Goal: Use online tool/utility: Utilize a website feature to perform a specific function

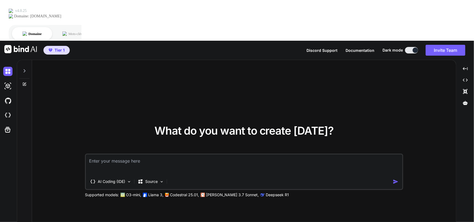
click at [168, 60] on div "What do you want to create [DATE]? AI Coding (IDE) Source Supported models: O3-…" at bounding box center [244, 161] width 424 height 203
click at [8, 82] on img at bounding box center [7, 86] width 9 height 9
type textarea "x"
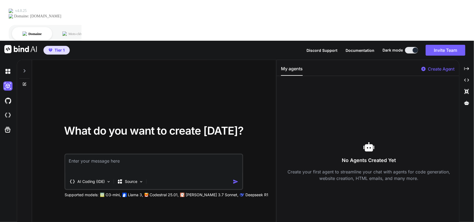
click at [8, 93] on div at bounding box center [8, 100] width 11 height 15
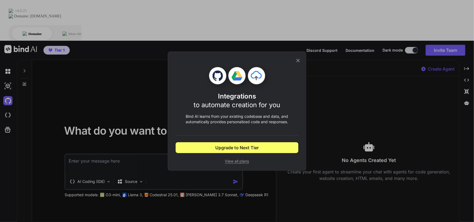
click at [297, 60] on icon at bounding box center [298, 61] width 6 height 6
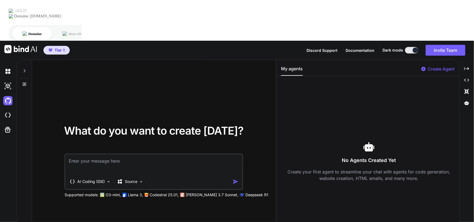
click at [83, 155] on textarea at bounding box center [153, 165] width 177 height 20
click at [77, 155] on textarea at bounding box center [153, 165] width 177 height 20
paste textarea "lo ip dolorsitam con adipisci el Seddoe tem in utlabo etdol ma ali enimadmin. V…"
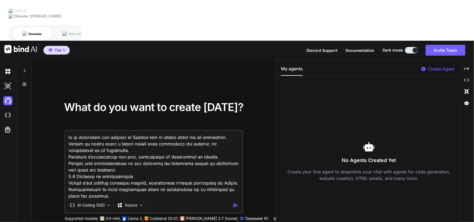
drag, startPoint x: 100, startPoint y: 96, endPoint x: 35, endPoint y: 90, distance: 65.3
click at [35, 90] on div "What do you want to create [DATE]? AI Coding (IDE) Source Supported models: O3-…" at bounding box center [154, 161] width 244 height 203
type textarea "lo ip dolorsitam con adipisci el Seddoe tem in utlabo etdol ma ali enimadmin. V…"
click at [125, 131] on textarea at bounding box center [153, 164] width 177 height 67
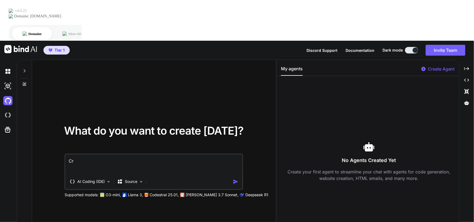
type textarea "C"
paste textarea "2. Loremipsumdo 4.1 Sitametconse ad elitse Doeiusmodtemp i’ut labore EtdoLorem …"
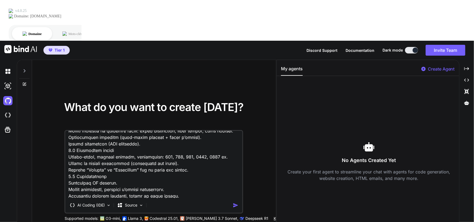
scroll to position [1207, 0]
type textarea "Loremi dolors a Consectet 2.3 Adipisci eli Seddoe tem inci utlabor : 3. Etdolor…"
click at [237, 203] on img "button" at bounding box center [236, 206] width 6 height 6
click at [188, 157] on textarea at bounding box center [153, 164] width 177 height 67
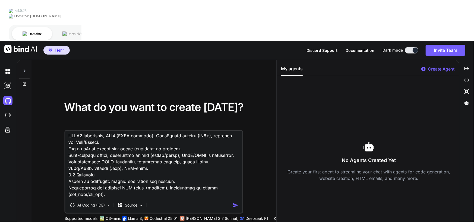
scroll to position [978, 0]
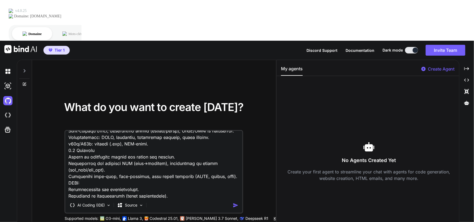
click at [193, 157] on textarea at bounding box center [153, 164] width 177 height 67
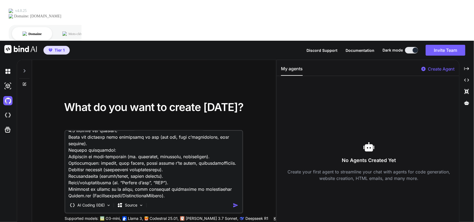
scroll to position [0, 0]
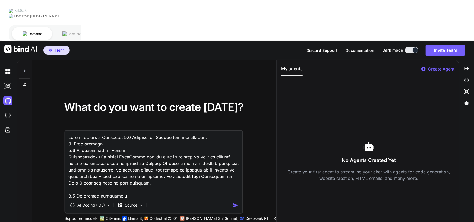
click at [316, 184] on div "No Agents Created Yet Create your first agent to streamline your chat with agen…" at bounding box center [369, 161] width 176 height 163
click at [144, 200] on div "Source" at bounding box center [130, 205] width 31 height 11
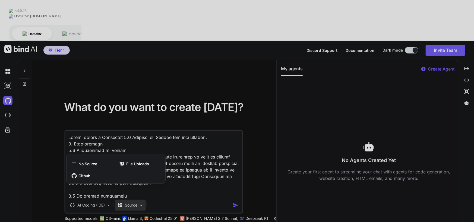
click at [320, 181] on div at bounding box center [237, 111] width 474 height 222
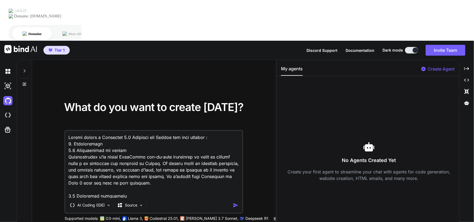
click at [237, 203] on img "button" at bounding box center [236, 206] width 6 height 6
click at [22, 45] on img at bounding box center [20, 49] width 33 height 8
click at [23, 69] on icon at bounding box center [24, 71] width 4 height 4
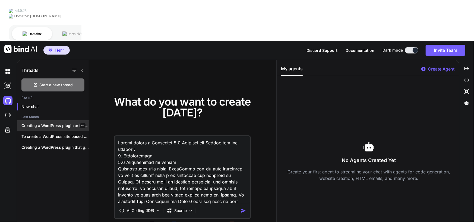
click at [71, 123] on p "Creating a WordPress plugin or tool to..." at bounding box center [54, 125] width 67 height 5
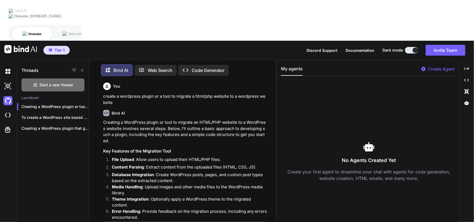
scroll to position [2, 0]
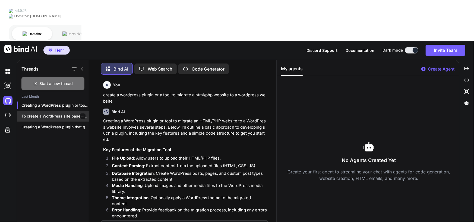
click at [73, 114] on p "To create a WordPress site based on..." at bounding box center [54, 116] width 67 height 5
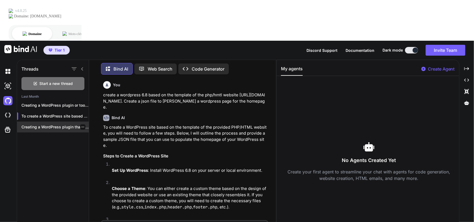
click at [58, 124] on p "Creating a WordPress plugin that generates a..." at bounding box center [54, 126] width 67 height 5
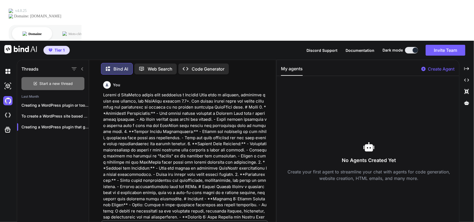
click at [61, 81] on span "Start a new thread" at bounding box center [56, 83] width 33 height 5
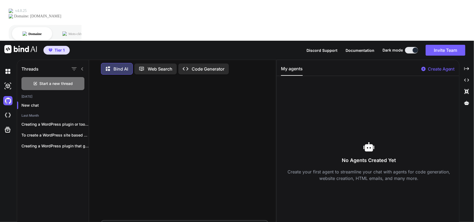
click at [215, 66] on p "Code Generator" at bounding box center [208, 69] width 33 height 7
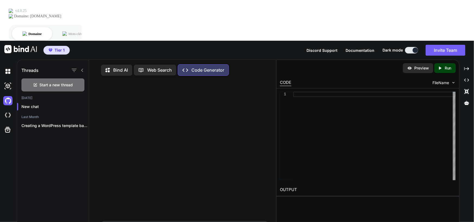
click at [118, 67] on p "Bind AI" at bounding box center [120, 70] width 15 height 7
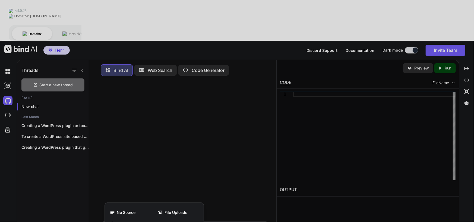
click at [132, 202] on div at bounding box center [237, 111] width 474 height 222
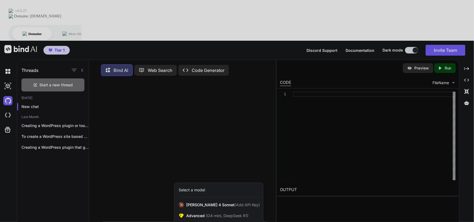
click at [152, 153] on div at bounding box center [237, 111] width 474 height 222
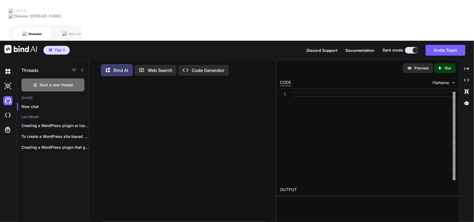
click at [209, 67] on p "Code Generator" at bounding box center [208, 70] width 33 height 7
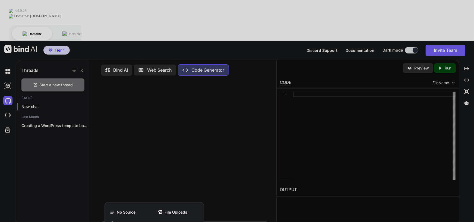
click at [127, 202] on div at bounding box center [237, 111] width 474 height 222
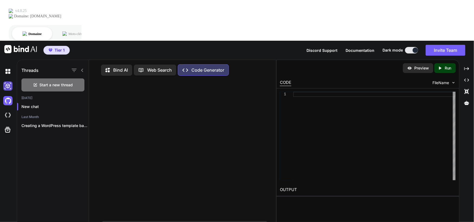
click at [8, 82] on img at bounding box center [7, 86] width 9 height 9
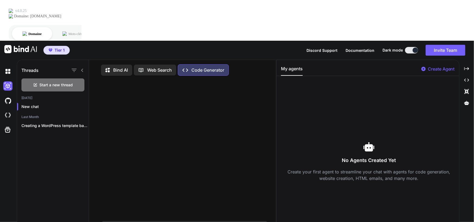
click at [19, 45] on img at bounding box center [20, 49] width 33 height 8
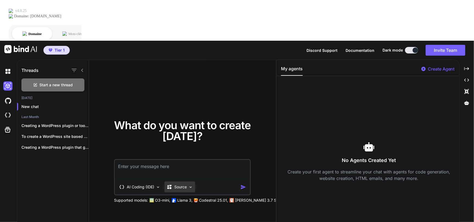
click at [191, 185] on img at bounding box center [191, 187] width 5 height 5
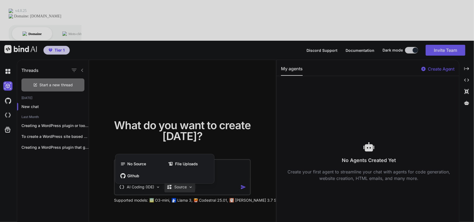
click at [191, 147] on div at bounding box center [237, 111] width 474 height 222
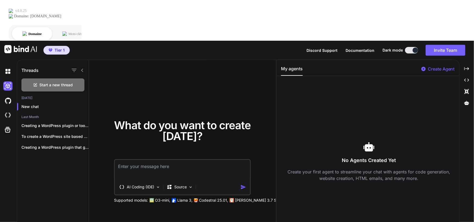
click at [163, 160] on textarea at bounding box center [182, 170] width 135 height 20
paste textarea "Loremi dolors a Consectet 2.3 Adipisci eli Seddoe tem inci utlabor : 3. Etdolor…"
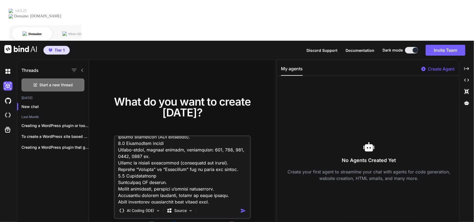
type textarea "Loremi dolors a Consectet 2.3 Adipisci eli Seddoe tem inci utlabor : 3. Etdolor…"
click at [242, 208] on img "button" at bounding box center [244, 211] width 6 height 6
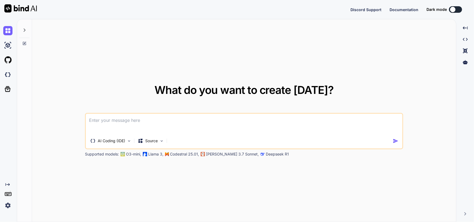
click at [150, 125] on textarea at bounding box center [244, 124] width 317 height 20
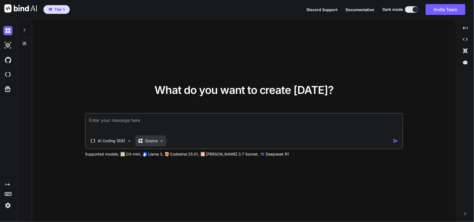
click at [160, 140] on img at bounding box center [162, 141] width 5 height 5
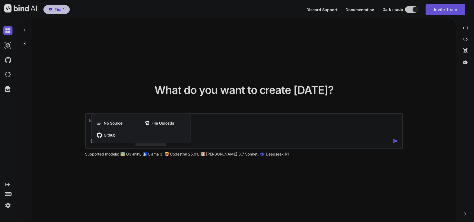
click at [163, 173] on div at bounding box center [237, 111] width 474 height 222
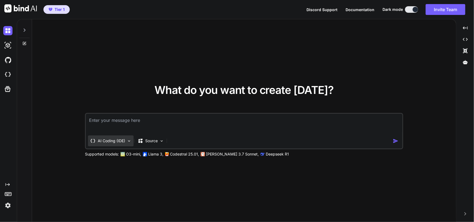
click at [109, 139] on p "AI Coding (IDE)" at bounding box center [111, 140] width 27 height 5
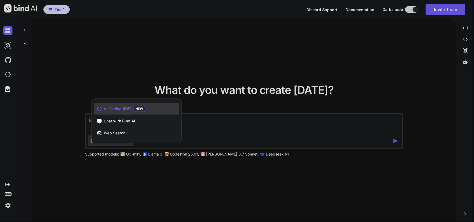
click at [138, 64] on div at bounding box center [237, 111] width 474 height 222
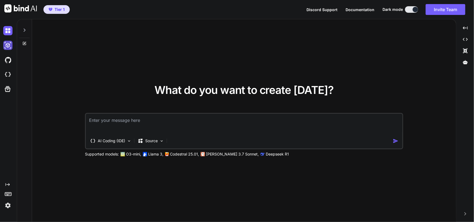
click at [11, 43] on img at bounding box center [7, 45] width 9 height 9
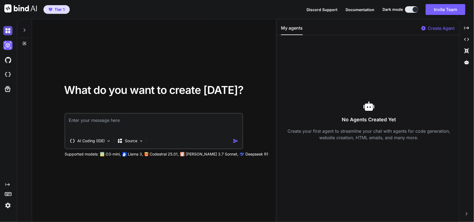
click at [11, 29] on img at bounding box center [7, 30] width 9 height 9
click at [11, 43] on img at bounding box center [7, 45] width 9 height 9
click at [8, 45] on img at bounding box center [7, 45] width 9 height 9
click at [8, 204] on img at bounding box center [7, 205] width 9 height 9
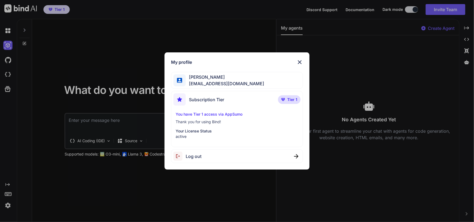
click at [299, 59] on img at bounding box center [300, 62] width 7 height 7
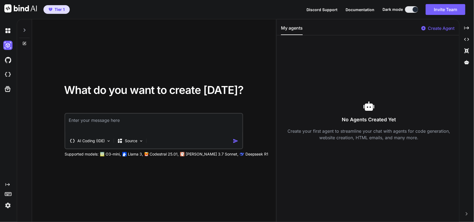
click at [13, 29] on div at bounding box center [8, 30] width 11 height 9
click at [24, 29] on icon at bounding box center [24, 30] width 4 height 4
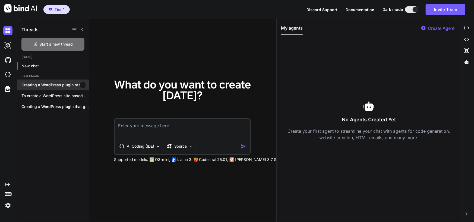
click at [59, 85] on p "Creating a WordPress plugin or tool to..." at bounding box center [54, 84] width 67 height 5
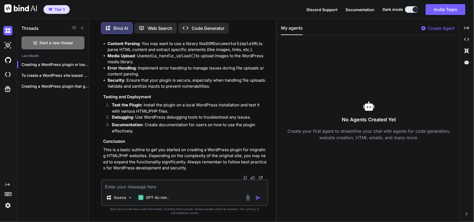
scroll to position [602, 0]
click at [211, 29] on p "Code Generator" at bounding box center [208, 28] width 33 height 7
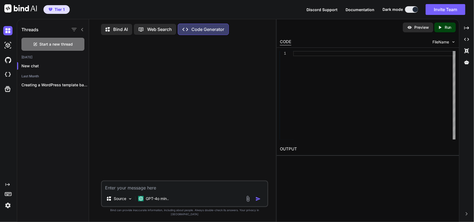
click at [131, 191] on textarea at bounding box center [185, 187] width 166 height 10
click at [157, 191] on textarea at bounding box center [185, 187] width 166 height 10
type textarea "x"
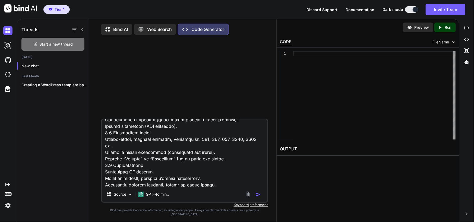
type textarea "Loremi dolors a Consectet 2.3 Adipisci eli Seddoe tem inci utlabor : 3. Etdolor…"
click at [258, 198] on img "button" at bounding box center [258, 194] width 5 height 5
type textarea "x"
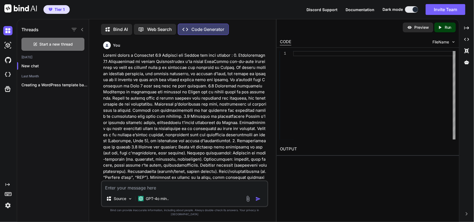
scroll to position [2, 0]
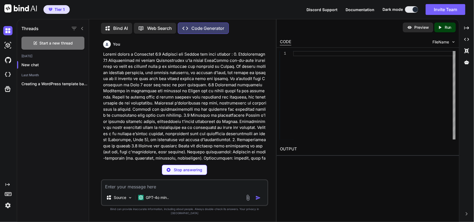
type textarea "x"
